Goal: Transaction & Acquisition: Purchase product/service

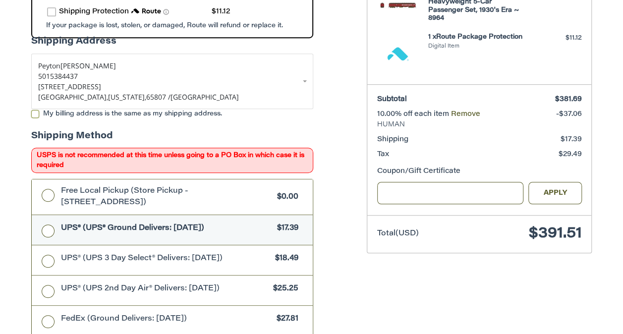
scroll to position [226, 0]
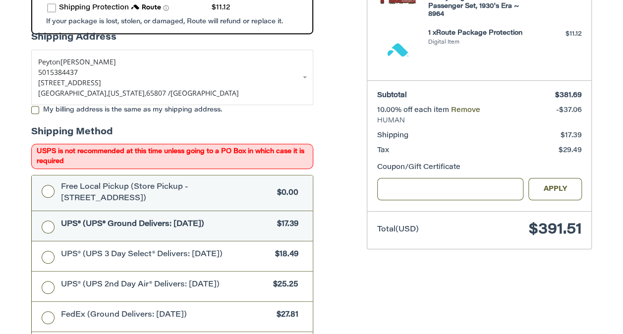
click at [86, 182] on span "Free Local Pickup (Store Pickup - [STREET_ADDRESS])" at bounding box center [167, 193] width 212 height 22
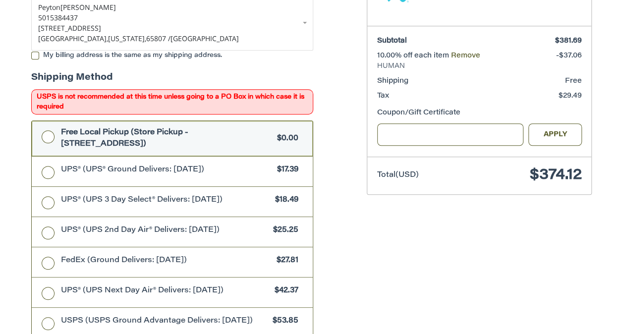
scroll to position [267, 0]
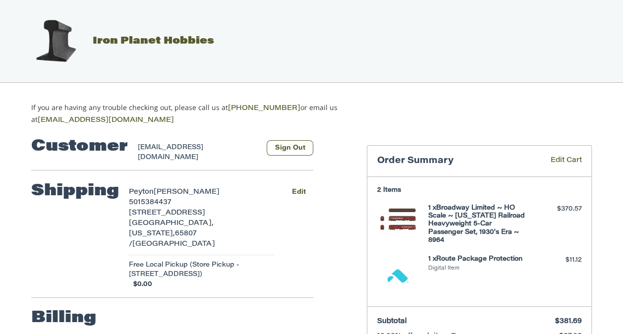
select select "**"
click at [60, 44] on img at bounding box center [56, 41] width 50 height 50
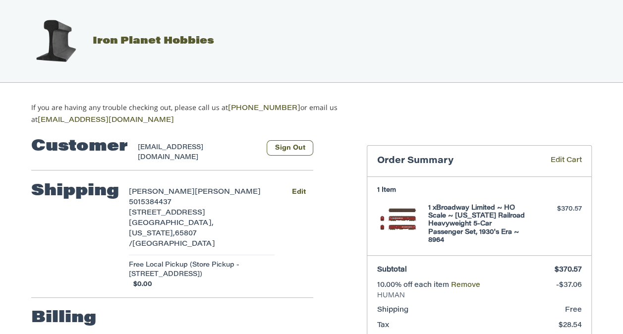
select select "**"
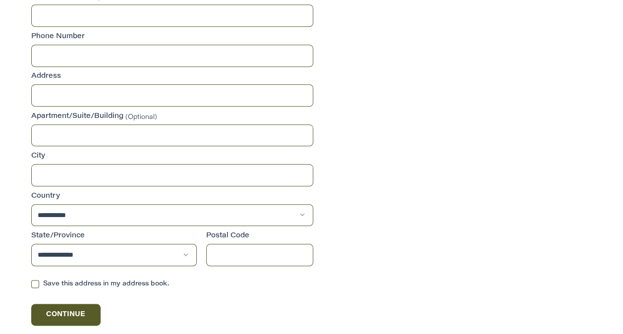
scroll to position [452, 0]
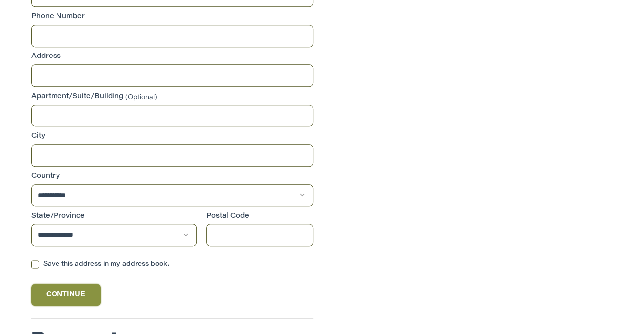
click at [83, 284] on button "Continue" at bounding box center [65, 295] width 69 height 22
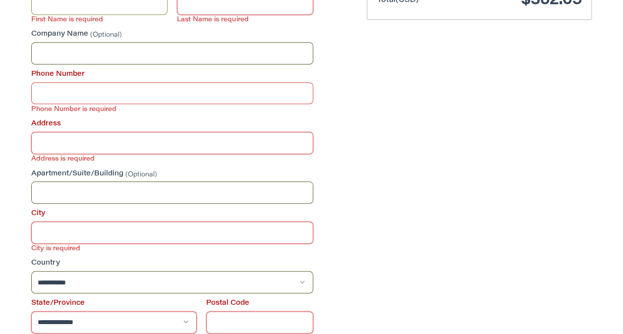
scroll to position [297, 0]
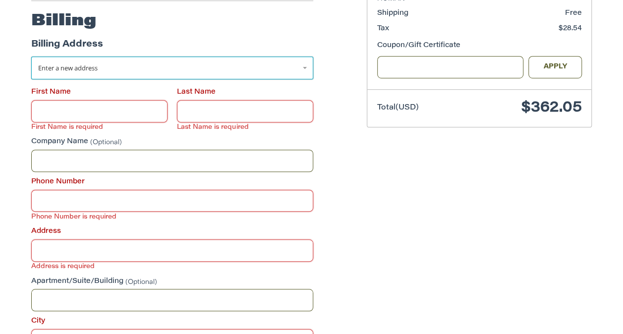
click at [67, 63] on span "Enter a new address" at bounding box center [67, 67] width 59 height 9
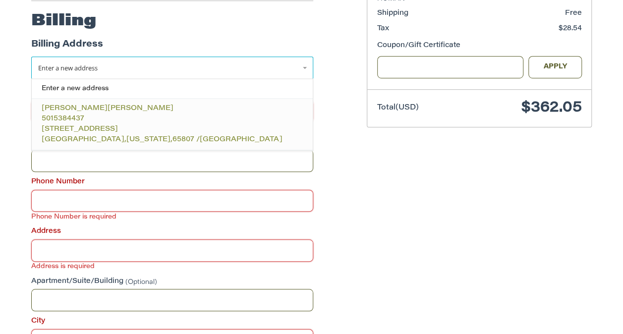
click at [82, 126] on span "[STREET_ADDRESS]" at bounding box center [80, 129] width 76 height 7
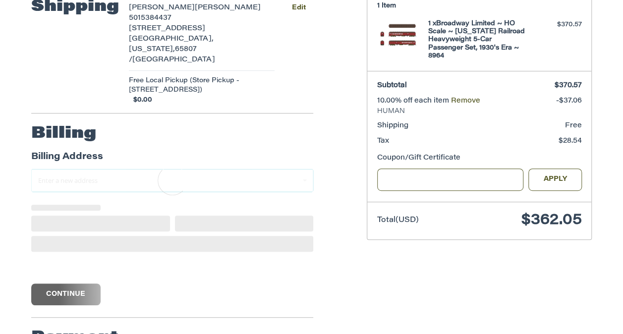
scroll to position [137, 0]
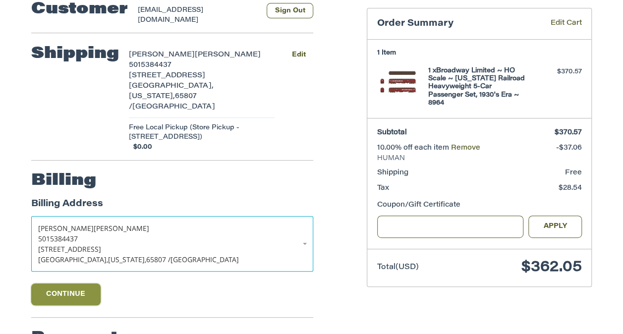
click at [52, 283] on button "Continue" at bounding box center [65, 294] width 69 height 22
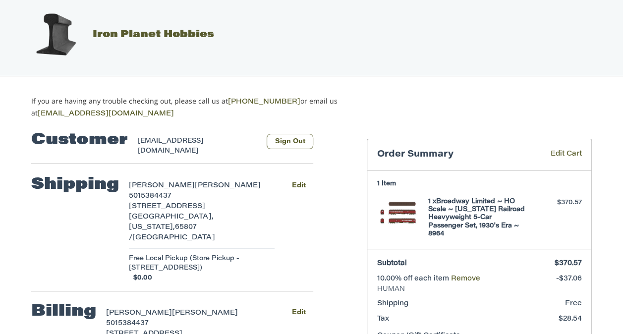
scroll to position [0, 0]
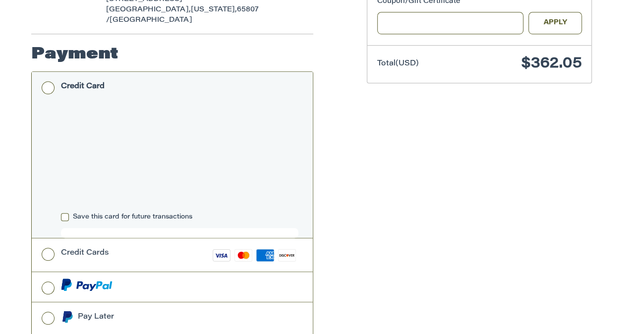
scroll to position [304, 0]
